Goal: Transaction & Acquisition: Book appointment/travel/reservation

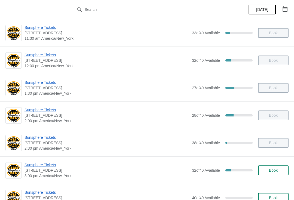
scroll to position [114, 0]
click at [283, 166] on button "Book" at bounding box center [273, 170] width 31 height 10
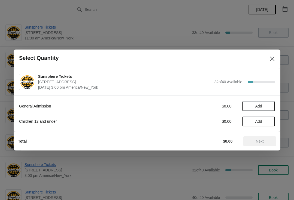
click at [269, 108] on span "Add" at bounding box center [258, 106] width 23 height 4
click at [272, 102] on div "General Admission $10.00 1" at bounding box center [147, 106] width 256 height 10
click at [265, 106] on icon at bounding box center [268, 107] width 6 height 6
click at [262, 138] on button "Next" at bounding box center [260, 141] width 33 height 10
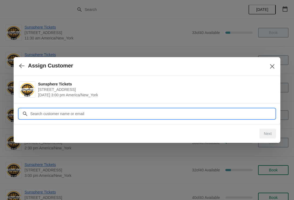
click at [234, 112] on input "Customer" at bounding box center [152, 114] width 245 height 10
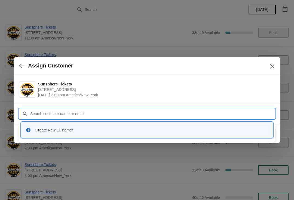
click at [92, 124] on div "Create New Customer" at bounding box center [147, 130] width 252 height 16
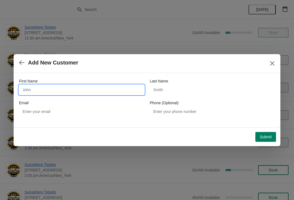
click at [69, 92] on input "First Name" at bounding box center [81, 90] width 125 height 10
type input "W"
click at [265, 133] on button "Submit" at bounding box center [266, 137] width 21 height 10
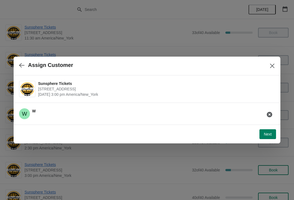
click at [269, 132] on span "Next" at bounding box center [268, 134] width 8 height 4
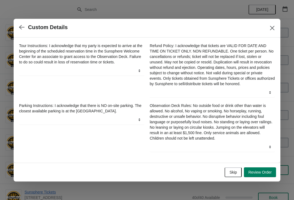
click at [234, 171] on button "Skip" at bounding box center [233, 173] width 17 height 10
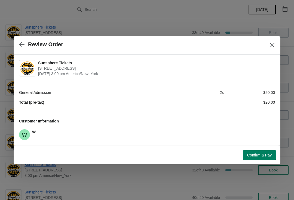
click at [263, 148] on div "Confirm & Pay" at bounding box center [146, 154] width 260 height 12
click at [261, 148] on div "Confirm & Pay" at bounding box center [146, 154] width 260 height 12
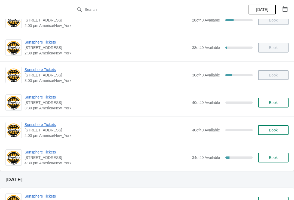
scroll to position [212, 0]
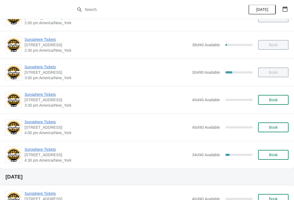
click at [273, 100] on span "Book" at bounding box center [273, 100] width 9 height 4
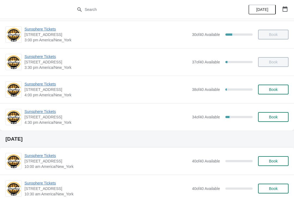
scroll to position [262, 0]
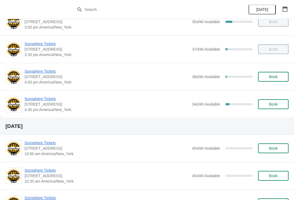
click at [273, 77] on span "Book" at bounding box center [273, 77] width 9 height 4
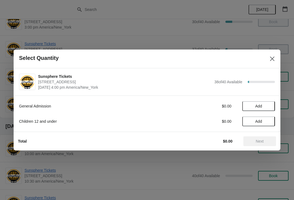
click at [270, 106] on span "Add" at bounding box center [258, 106] width 23 height 4
click at [261, 142] on span "Next" at bounding box center [260, 141] width 8 height 4
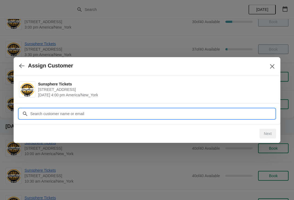
click at [241, 115] on input "Customer" at bounding box center [152, 114] width 245 height 10
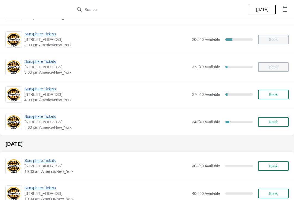
scroll to position [260, 0]
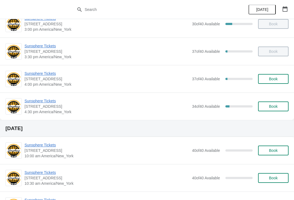
click at [284, 71] on div "Sunsphere Tickets 810 Clinch Avenue, Knoxville, TN, USA 4:00 pm America/New_Yor…" at bounding box center [157, 79] width 264 height 16
click at [273, 82] on button "Book" at bounding box center [273, 79] width 31 height 10
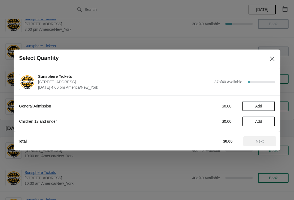
click at [268, 102] on button "Add" at bounding box center [258, 106] width 33 height 10
click at [269, 107] on icon at bounding box center [268, 107] width 6 height 6
click at [269, 108] on icon at bounding box center [268, 107] width 6 height 6
click at [268, 107] on icon at bounding box center [268, 106] width 2 height 2
click at [260, 140] on span "Next" at bounding box center [260, 141] width 8 height 4
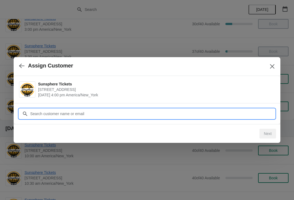
click at [242, 114] on input "Customer" at bounding box center [152, 114] width 245 height 10
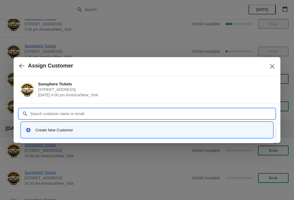
click at [153, 138] on div "Create New Customer" at bounding box center [147, 130] width 252 height 16
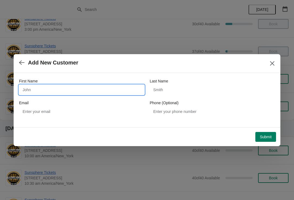
click at [106, 95] on input "First Name" at bounding box center [81, 90] width 125 height 10
type input "W"
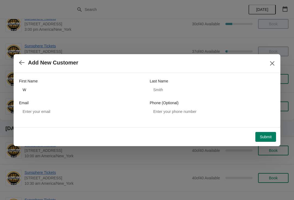
click at [266, 133] on button "Submit" at bounding box center [266, 137] width 21 height 10
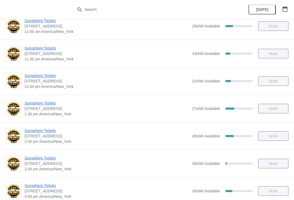
scroll to position [96, 0]
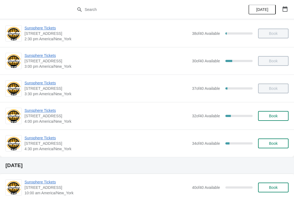
scroll to position [223, 0]
click at [270, 115] on span "Book" at bounding box center [273, 116] width 9 height 4
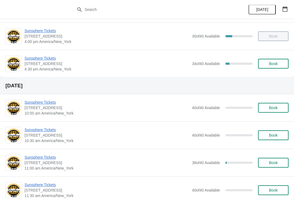
scroll to position [293, 0]
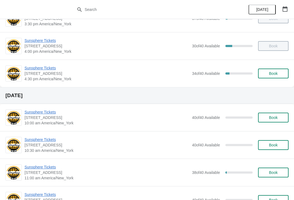
click at [48, 67] on span "Sunsphere Tickets" at bounding box center [107, 67] width 165 height 5
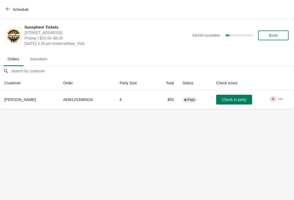
click at [231, 102] on button "Check in party" at bounding box center [234, 100] width 36 height 10
